Goal: Use online tool/utility: Use online tool/utility

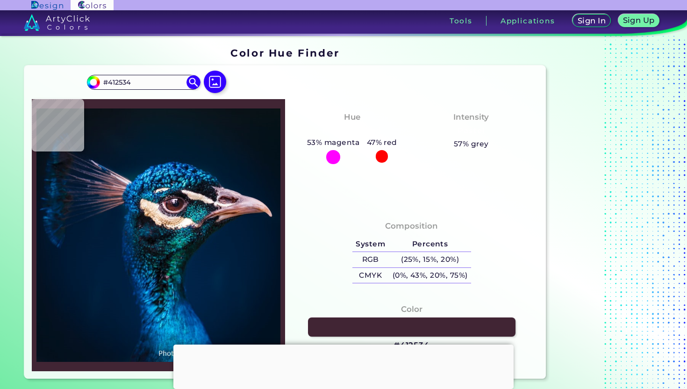
type input "#532a30"
type input "#532A30"
type input "#011e3b"
type input "#011E3B"
type input "#081923"
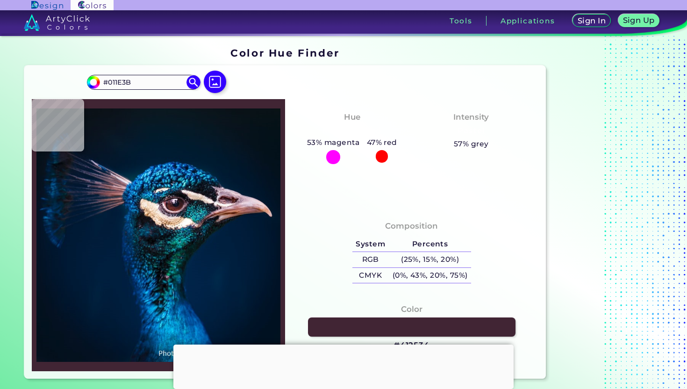
type input "#081923"
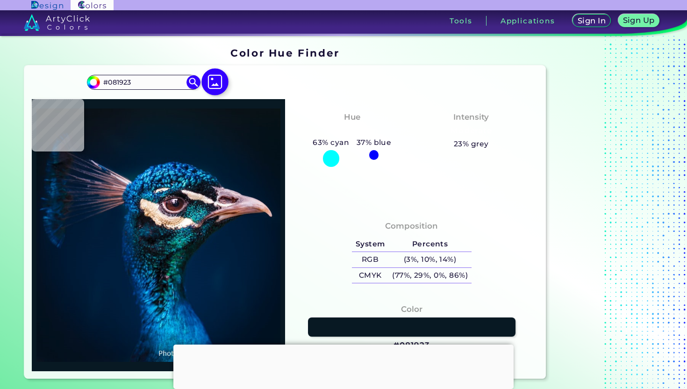
click at [218, 78] on img at bounding box center [214, 81] width 27 height 27
click at [0, 0] on input "file" at bounding box center [0, 0] width 0 height 0
type input "#001b30"
type input "#001B30"
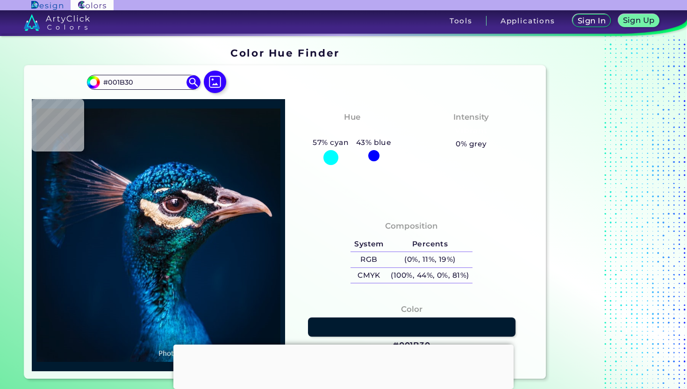
type input "#000000"
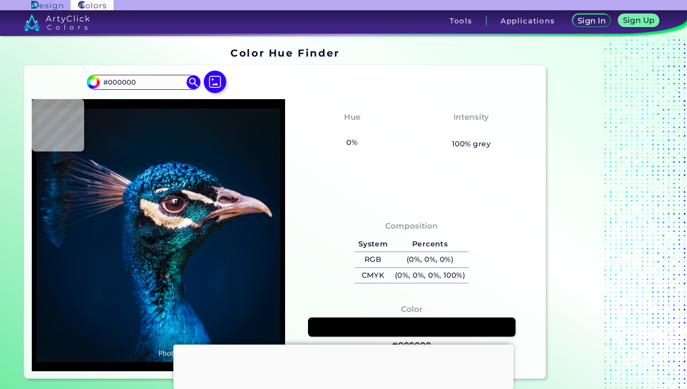
type input "#081722"
type input "#061927"
type input "#031a28"
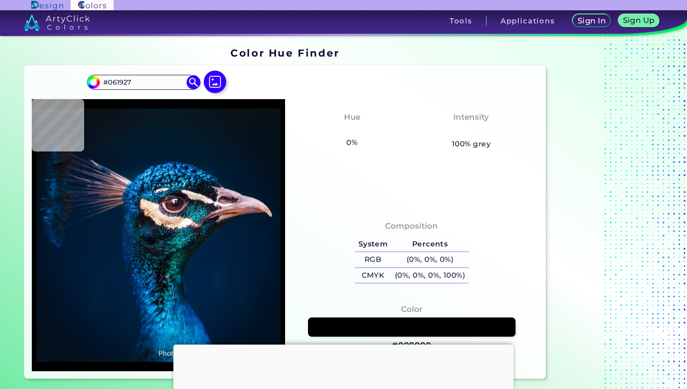
type input "#031A28"
type input "#011b2c"
type input "#011B2C"
type input "#001b2e"
type input "#001B2E"
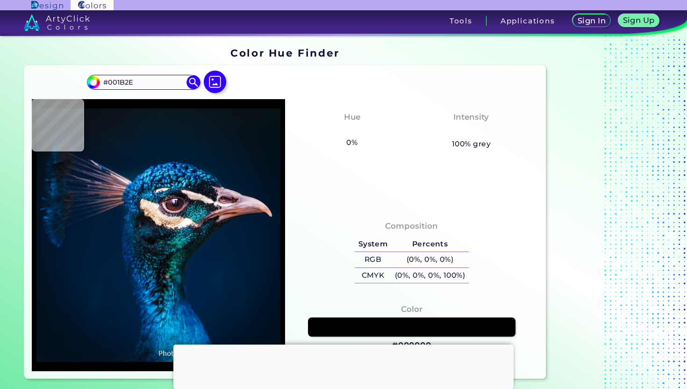
type input "#001c31"
type input "#001C31"
type input "#001c32"
type input "#001C32"
type input "#001b30"
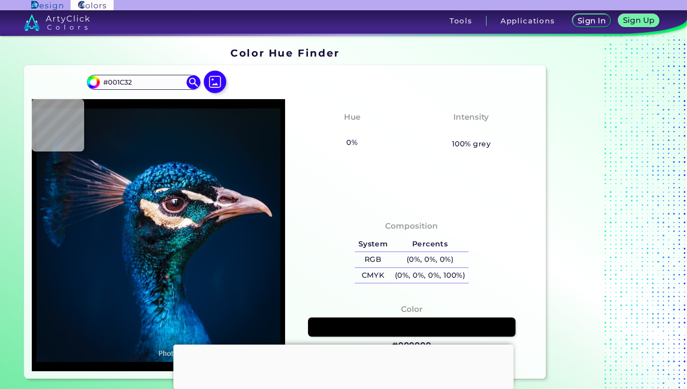
type input "#001B30"
type input "#021c2d"
type input "#021C2D"
type input "#0a1823"
type input "#0A1823"
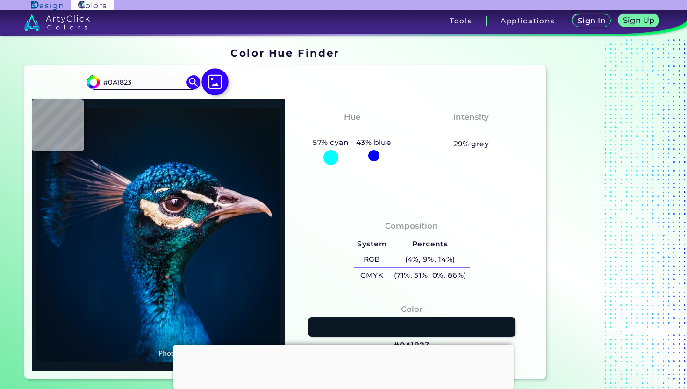
click at [214, 79] on img at bounding box center [214, 81] width 27 height 27
click at [0, 0] on input "file" at bounding box center [0, 0] width 0 height 0
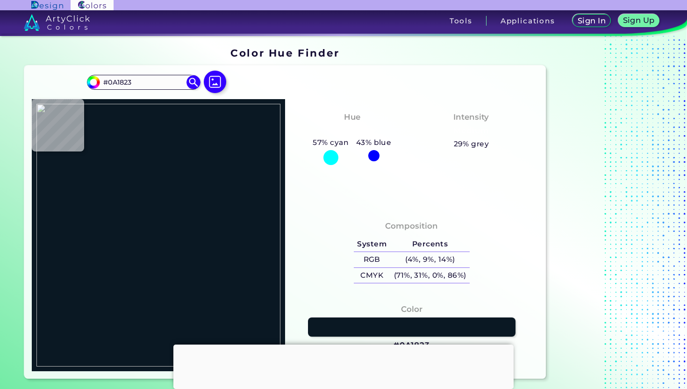
type input "#000000"
type input "#ffffff"
type input "#FFFFFF"
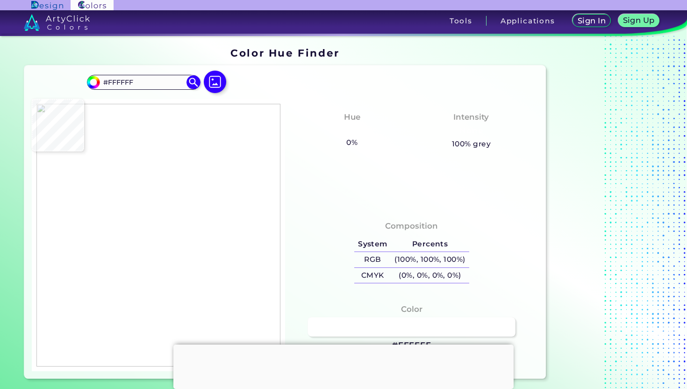
type input "#000000"
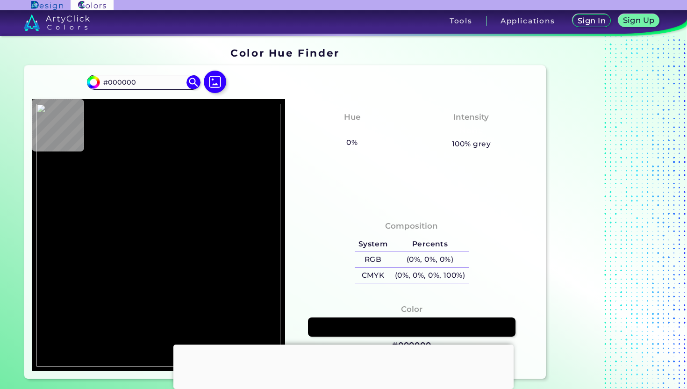
type input "#ffffff"
type input "#FFFFFF"
type input "#000000"
type input "#ffffff"
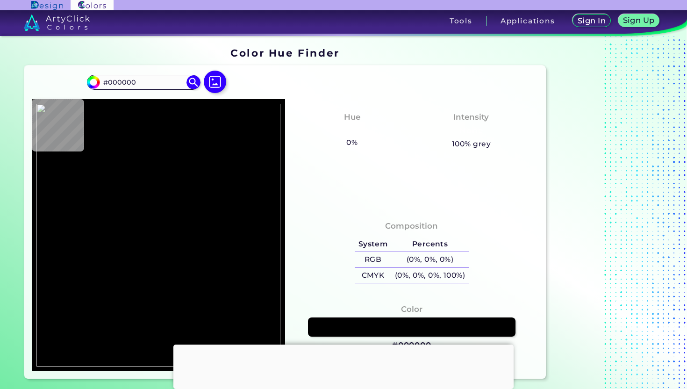
type input "#FFFFFF"
type input "#000000"
click at [184, 263] on div at bounding box center [158, 235] width 253 height 272
type input "#099177"
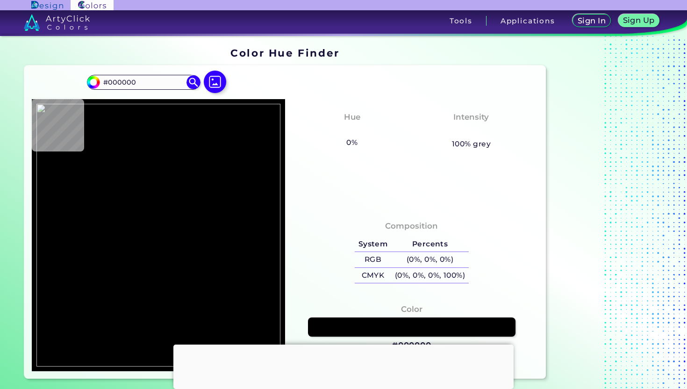
type input "#099177"
type input "#000000"
type input "#56d0c2"
type input "#56D0C2"
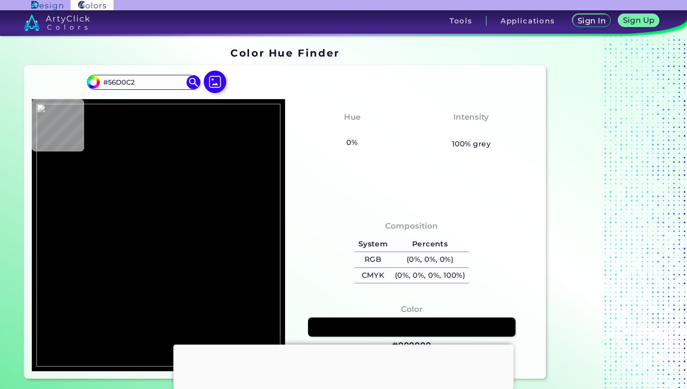
type input "#39bfb1"
type input "#39BFB1"
type input "#23ac9d"
type input "#23AC9D"
type input "#2ab5a4"
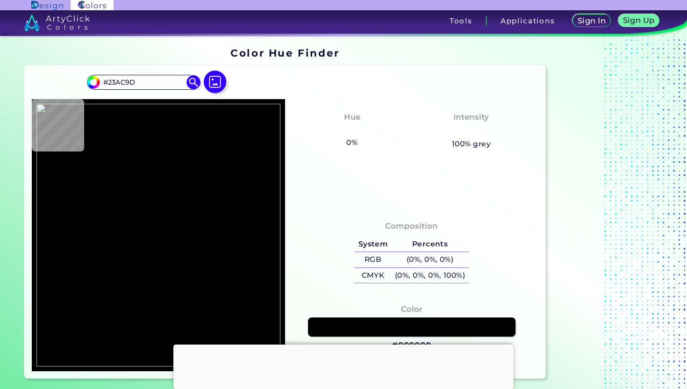
type input "#2AB5A4"
type input "#22a49a"
type input "#22A49A"
type input "#38b2a3"
type input "#38B2A3"
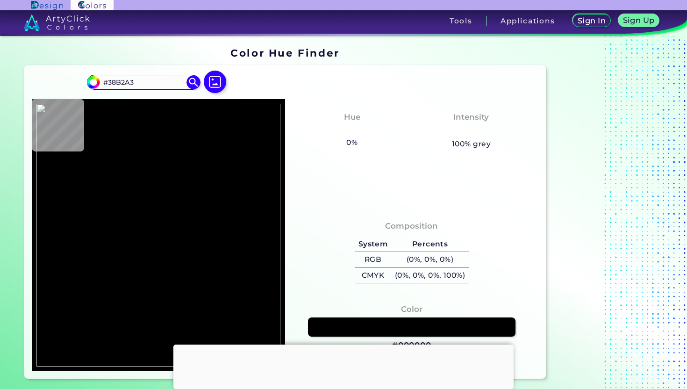
type input "#2dae9d"
type input "#2DAE9D"
type input "#229f8c"
type input "#229F8C"
type input "#27a292"
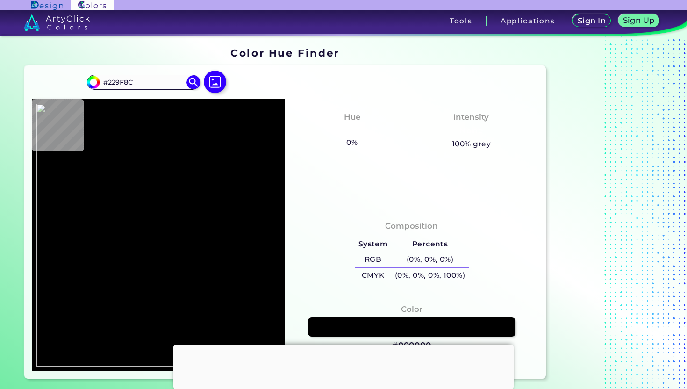
type input "#27A292"
type input "#229c8c"
type input "#229C8C"
type input "#189280"
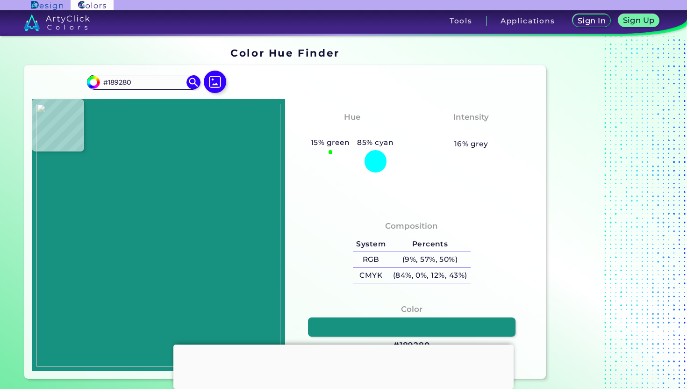
type input "#169180"
type input "#198c7f"
type input "#198C7F"
type input "#1a8e80"
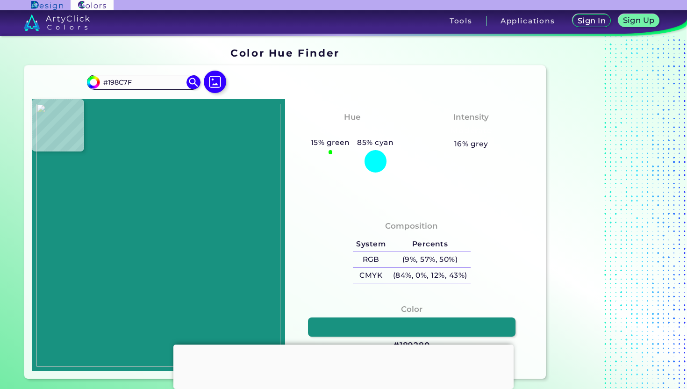
type input "#1A8E80"
type input "#138f7e"
type input "#138F7E"
type input "#108b78"
type input "#108B78"
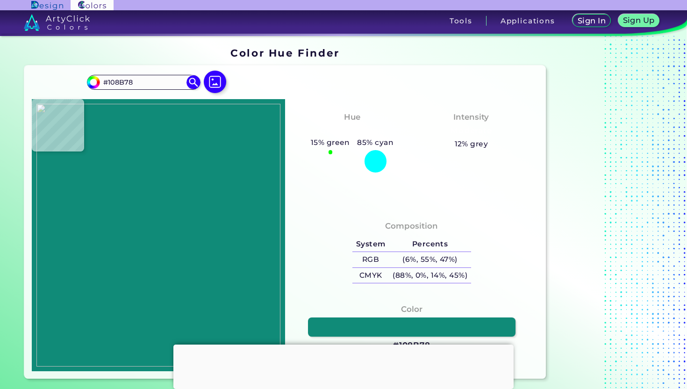
type input "#0c8877"
type input "#0C8877"
type input "#209587"
type input "#2d978c"
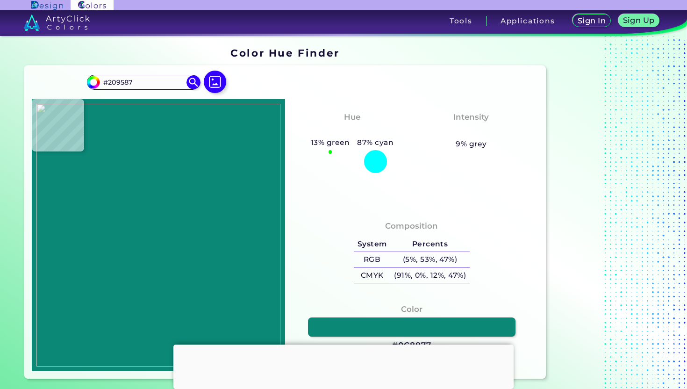
type input "#2D978C"
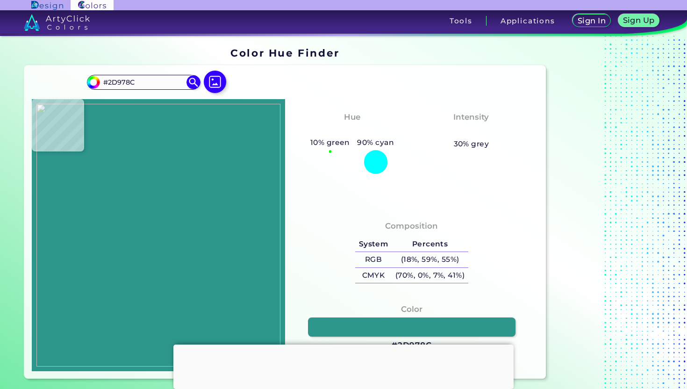
click at [205, 297] on img at bounding box center [158, 235] width 244 height 263
click at [214, 289] on img at bounding box center [158, 235] width 244 height 263
type input "#4db0aa"
type input "#4DB0AA"
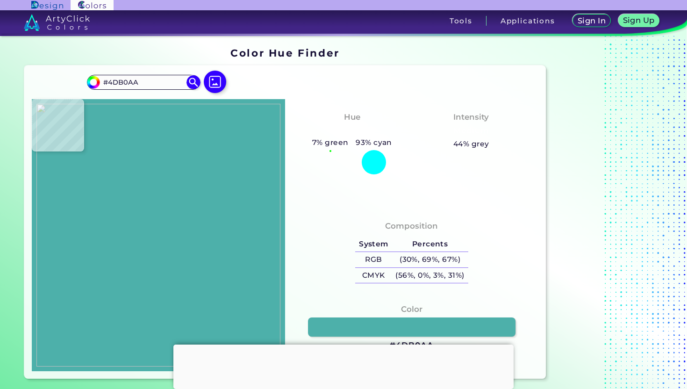
type input "#59c3bc"
type input "#59C3BC"
type input "#5fc8c1"
type input "#5FC8C1"
type input "#3cc0b6"
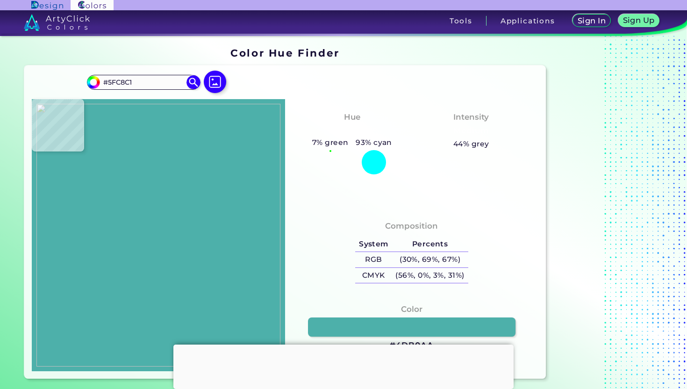
type input "#3CC0B6"
type input "#6cc7bf"
type input "#6CC7BF"
type input "#268d81"
type input "#268D81"
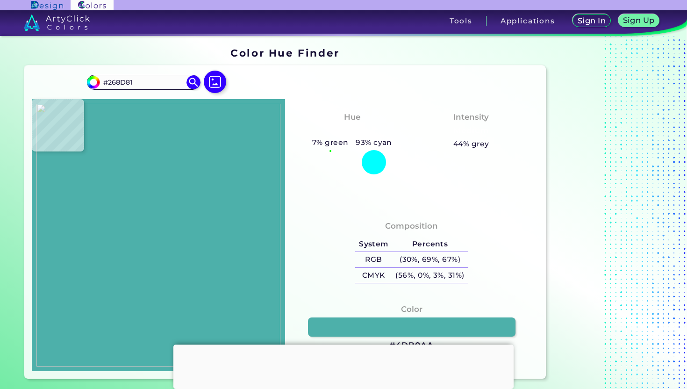
type input "#1faca2"
type input "#1FACA2"
type input "#26bdb6"
type input "#26BDB6"
type input "#0b9483"
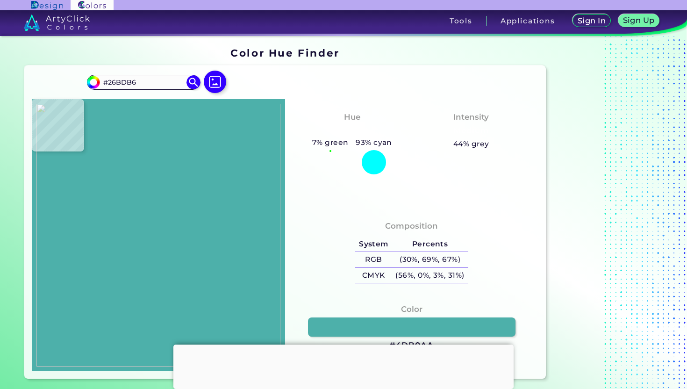
type input "#0B9483"
type input "#078d7b"
type input "#078D7B"
type input "#17a695"
type input "#17A695"
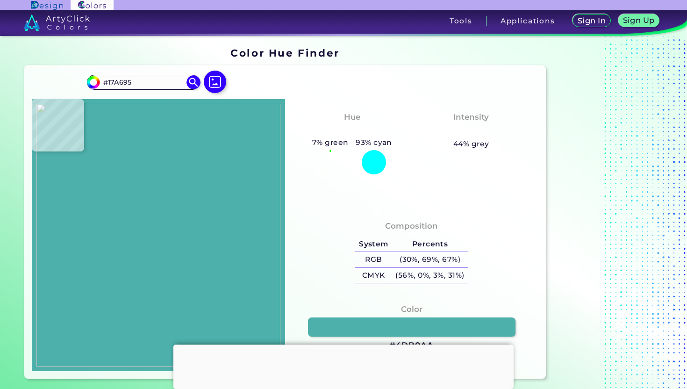
type input "#12ac9d"
type input "#12AC9D"
type input "#1ab1a1"
type input "#1AB1A1"
type input "#0da592"
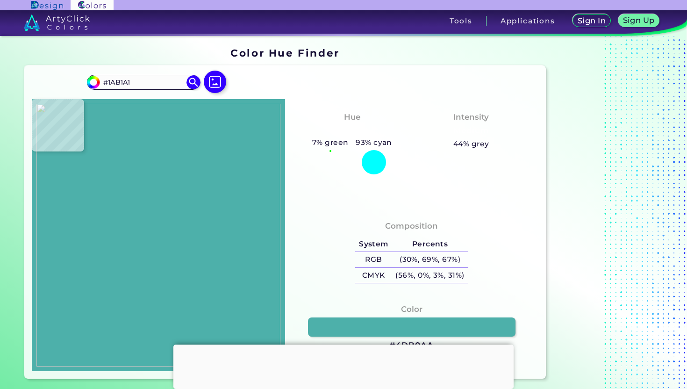
type input "#0DA592"
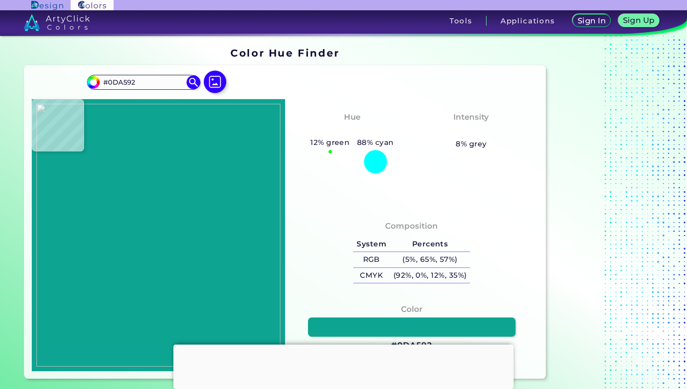
type input "#0b9782"
type input "#0B9782"
type input "#058771"
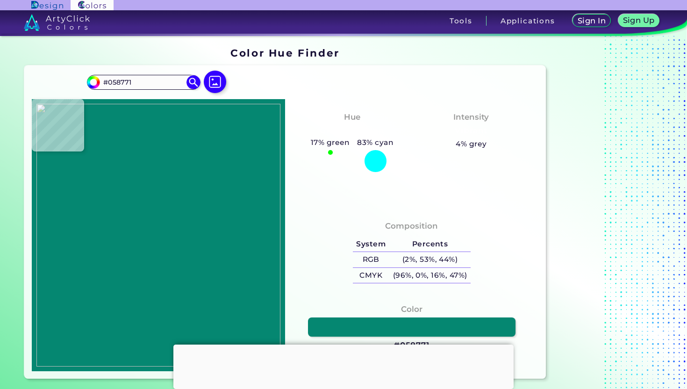
type input "#198a73"
type input "#198A73"
type input "#229585"
type input "#2cafa0"
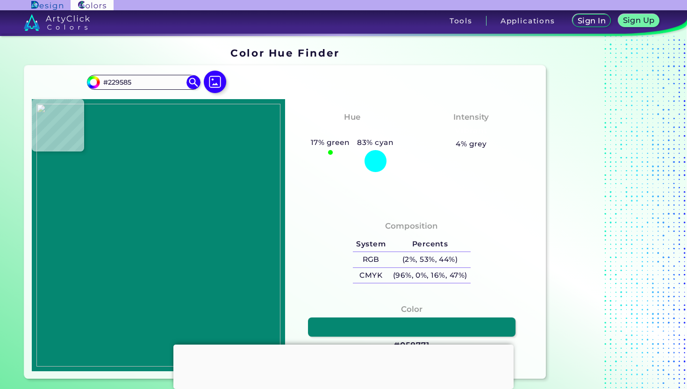
type input "#2CAFA0"
type input "#32bfb4"
type input "#32BFB4"
type input "#2fb1a5"
type input "#2FB1A5"
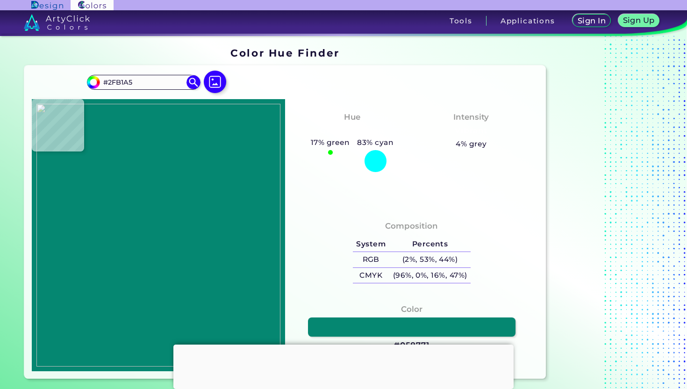
type input "#34beb4"
type input "#34BEB4"
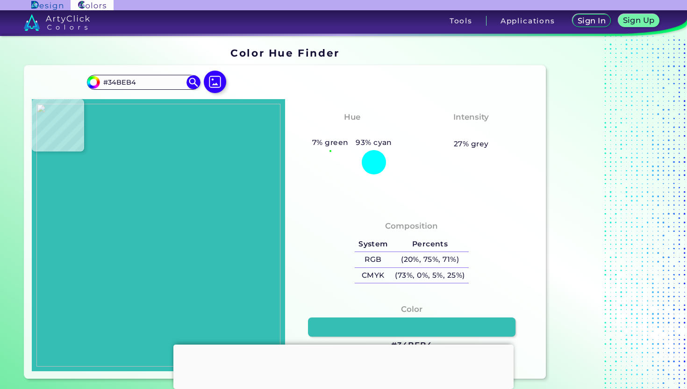
type input "#13a89f"
type input "#13A89F"
type input "#119c92"
type input "#119C92"
type input "#22b0a6"
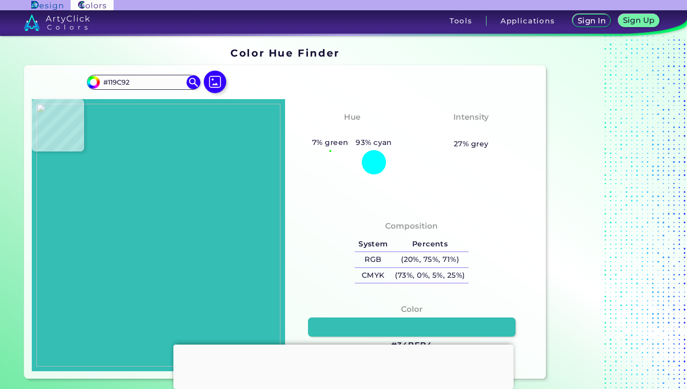
type input "#22B0A6"
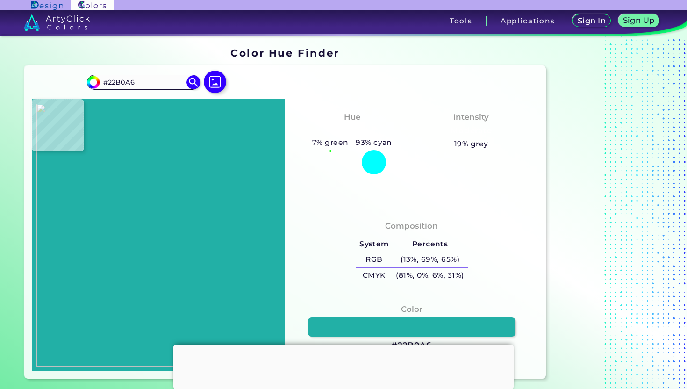
type input "#13a193"
type input "#13A193"
type input "#0a9780"
type input "#0A9780"
type input "#149084"
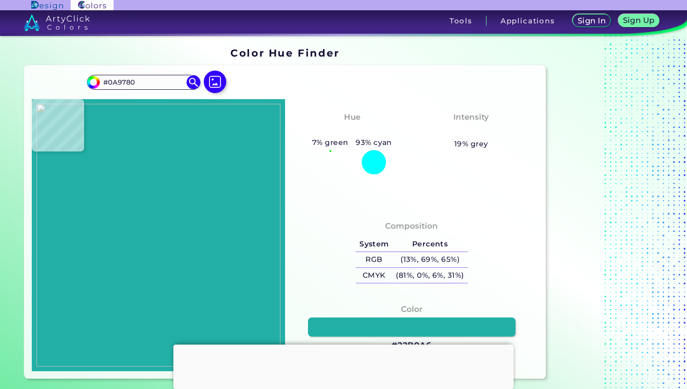
type input "#149084"
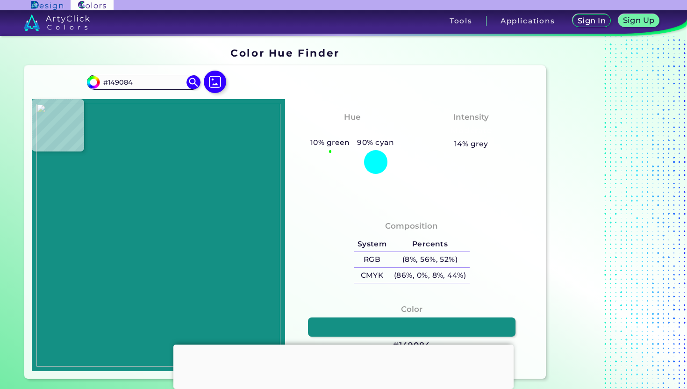
type input "#18a091"
type input "#18A091"
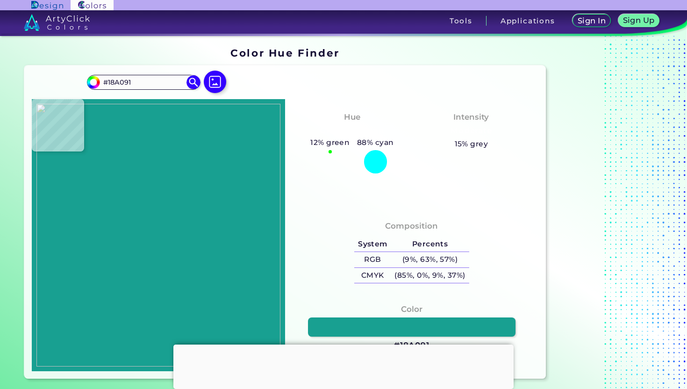
type input "#1faca2"
type input "#1FACA2"
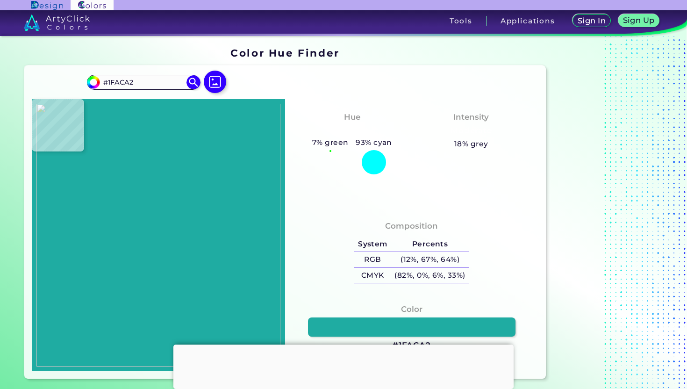
type input "#26bdb6"
type input "#26BDB6"
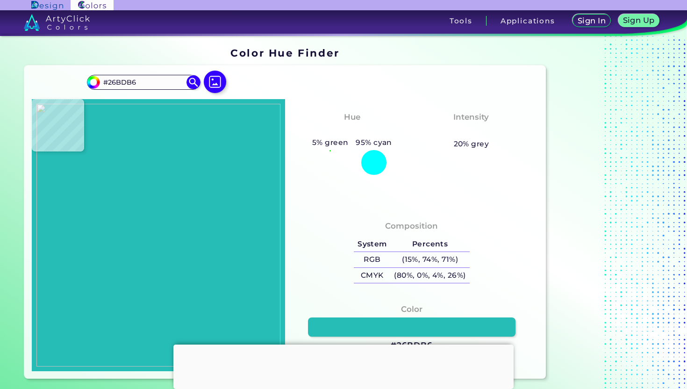
type input "#1faca2"
type input "#1FACA2"
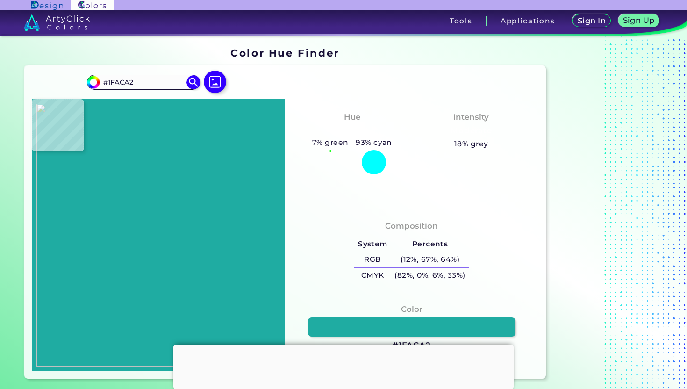
type input "#18a091"
type input "#18A091"
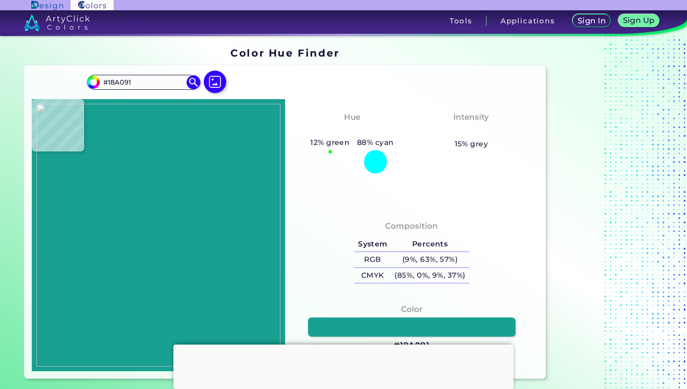
type input "#239c91"
type input "#239C91"
type input "#229589"
type input "#288c84"
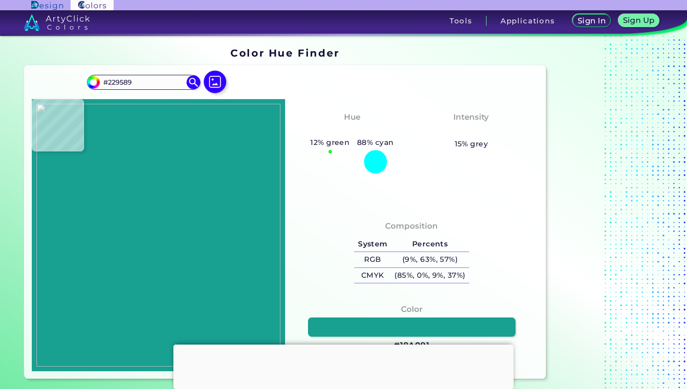
type input "#288C84"
type input "#31c1b8"
type input "#31C1B8"
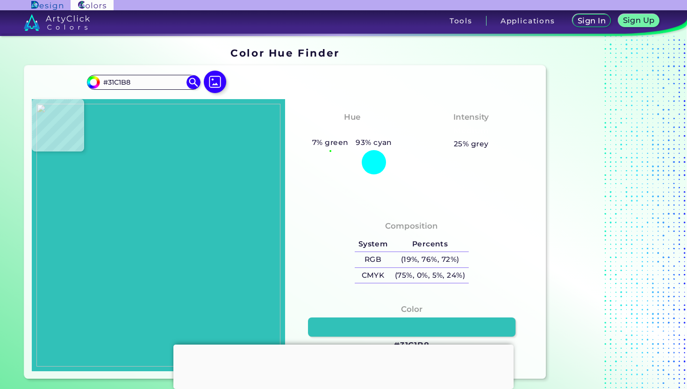
type input "#40bfb5"
type input "#40BFB5"
type input "#37bfb8"
type input "#37BFB8"
type input "#30bdb4"
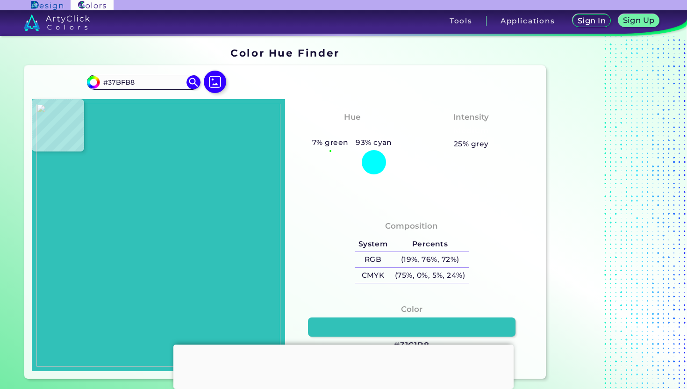
type input "#30BDB4"
type input "#31bab1"
type input "#31BAB1"
type input "#3bb9b2"
type input "#3BB9B2"
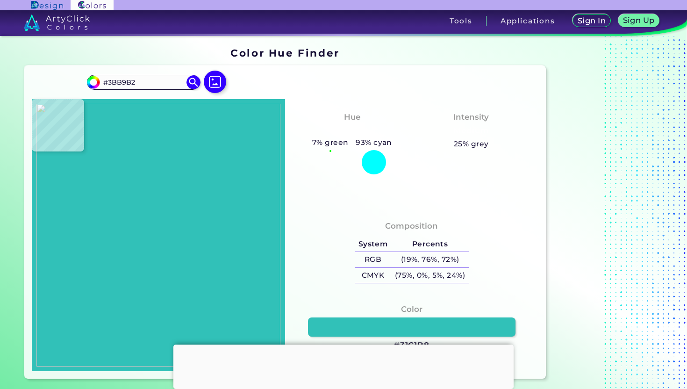
type input "#43bab1"
type input "#43BAB1"
type input "#47bab0"
type input "#47BAB0"
type input "#41beb3"
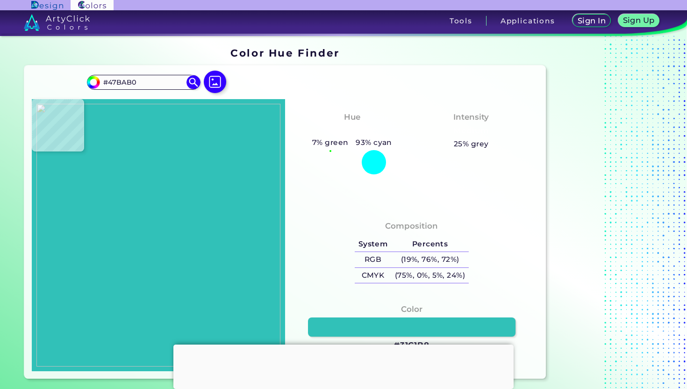
type input "#41BEB3"
type input "#41bbb1"
type input "#41BBB1"
type input "#48bfb6"
type input "#48BFB6"
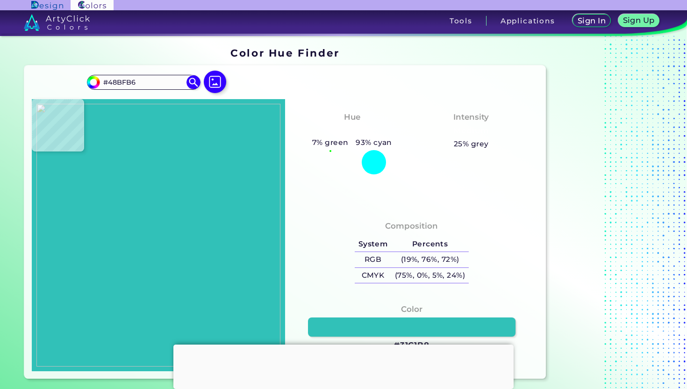
type input "#4fbdb7"
type input "#4FBDB7"
type input "#5db9b6"
type input "#5DB9B6"
type input "#59bbb4"
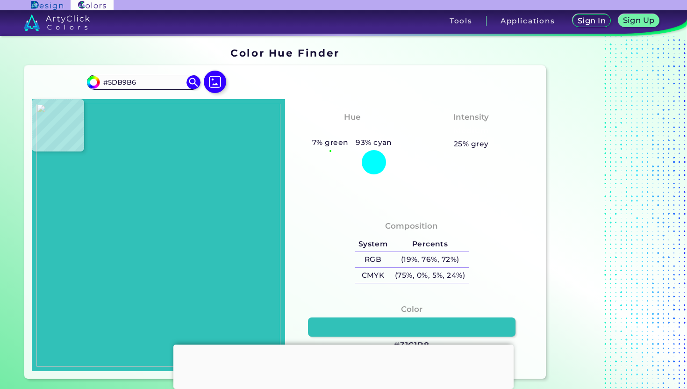
type input "#59BBB4"
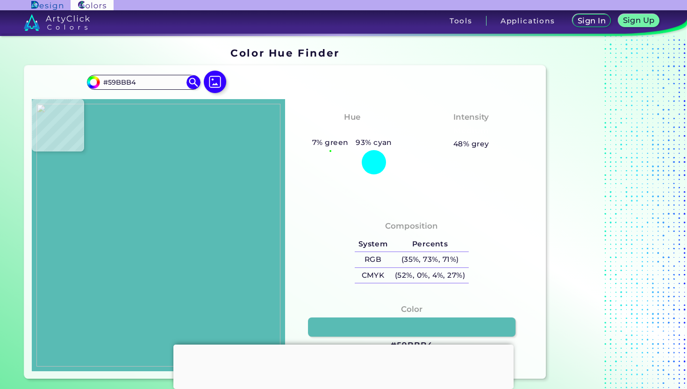
type input "#46b3ab"
type input "#46B3AB"
type input "#3fb2a5"
type input "#3FB2A5"
type input "#159180"
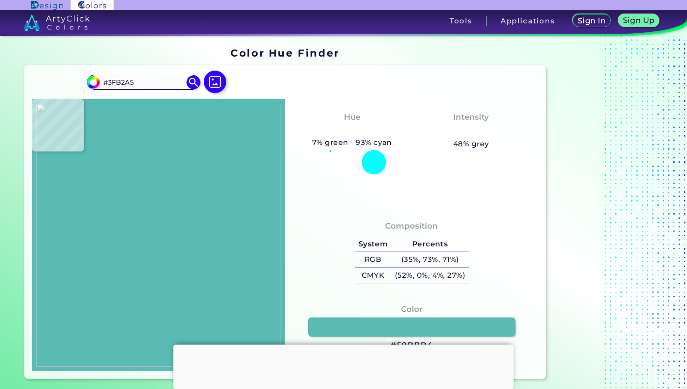
type input "#159180"
type input "#028d7a"
type input "#028D7A"
type input "#0fb29b"
type input "#0FB29B"
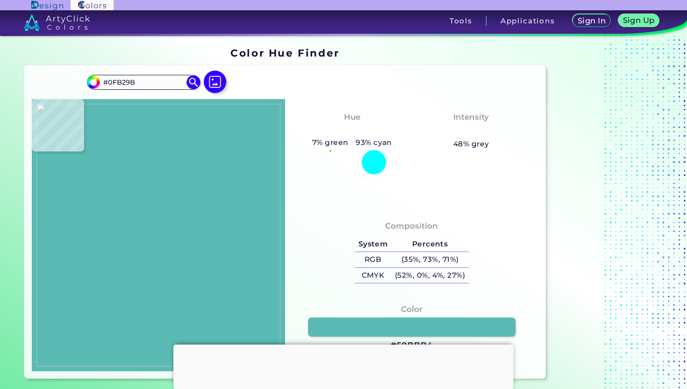
type input "#2fbcac"
type input "#2FBCAC"
type input "#2ec1b2"
type input "#2EC1B2"
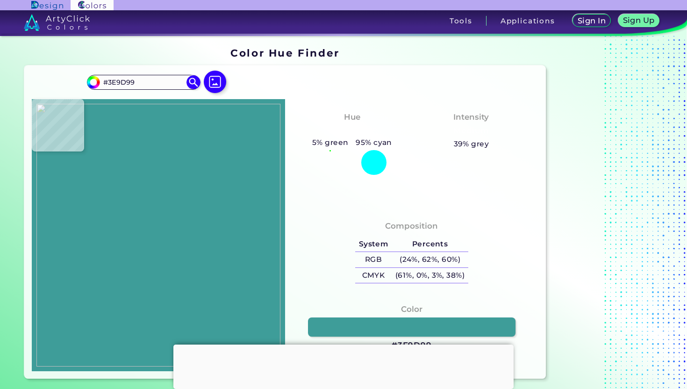
click at [222, 296] on img at bounding box center [158, 235] width 244 height 263
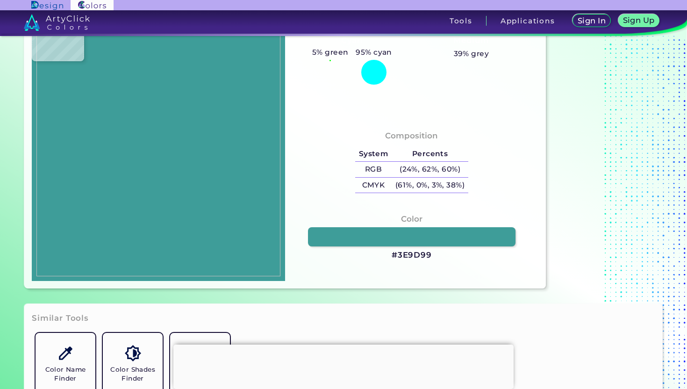
scroll to position [92, 0]
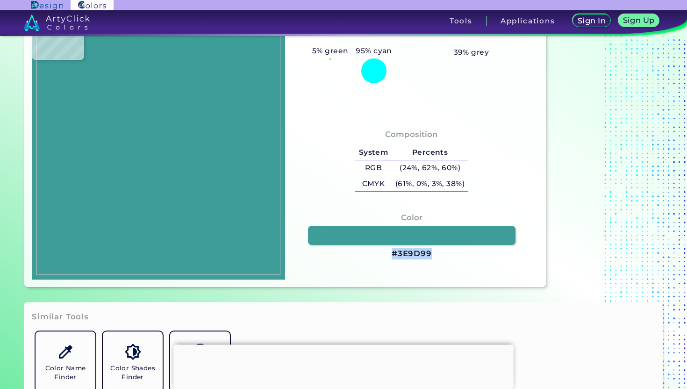
drag, startPoint x: 441, startPoint y: 251, endPoint x: 437, endPoint y: 257, distance: 6.7
click at [437, 257] on div "Color #3E9D99" at bounding box center [411, 235] width 238 height 57
copy div "#3E9D99"
